Goal: Navigation & Orientation: Find specific page/section

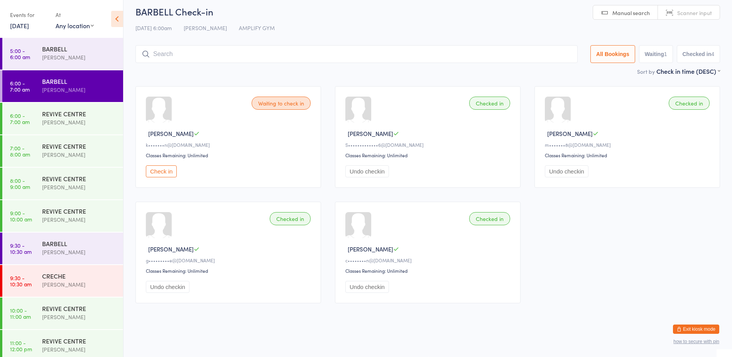
click at [682, 327] on button "Exit kiosk mode" at bounding box center [696, 328] width 46 height 9
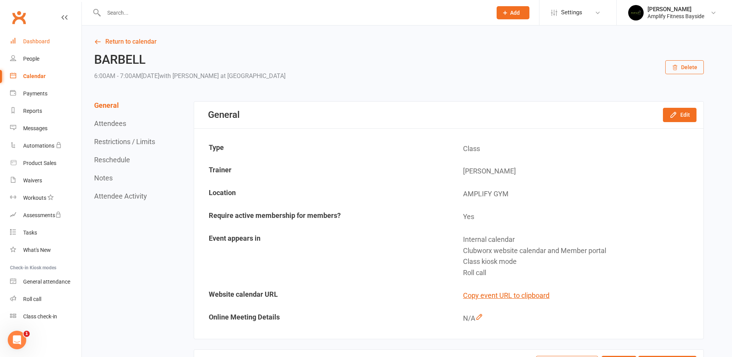
click at [42, 41] on div "Dashboard" at bounding box center [36, 41] width 27 height 6
